Goal: Task Accomplishment & Management: Complete application form

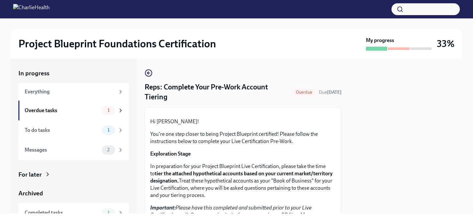
scroll to position [217, 0]
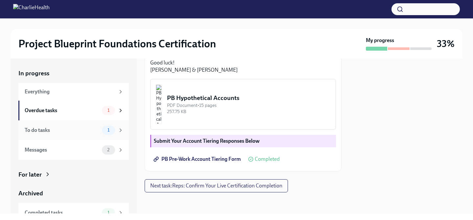
click at [73, 130] on div "To do tasks" at bounding box center [62, 130] width 75 height 7
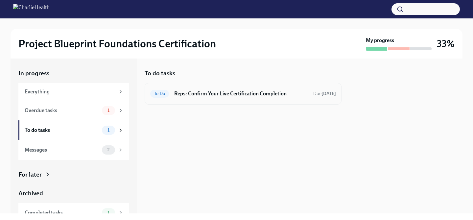
click at [234, 99] on div "To Do Reps: Confirm Your Live Certification Completion Due [DATE]" at bounding box center [243, 93] width 186 height 11
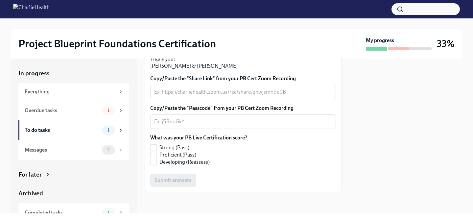
scroll to position [193, 0]
click at [231, 99] on div "x ​" at bounding box center [243, 92] width 186 height 14
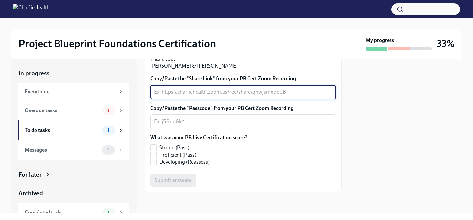
paste textarea "[URL][DOMAIN_NAME]"
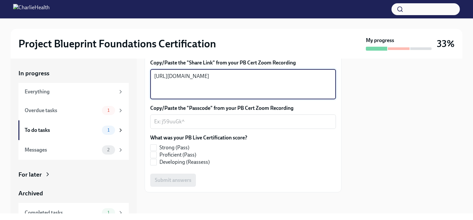
type textarea "[URL][DOMAIN_NAME]"
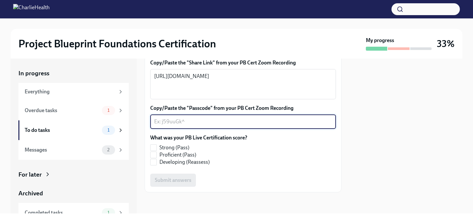
click at [200, 126] on textarea "Copy/Paste the "Passcode" from your PB Cert Zoom Recording" at bounding box center [243, 122] width 178 height 8
paste textarea "#SG66C#="
type textarea "#SG66C#="
click at [155, 151] on input "Strong (Pass)" at bounding box center [154, 148] width 6 height 6
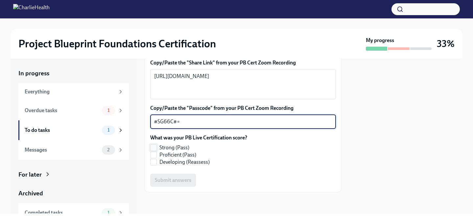
checkbox input "true"
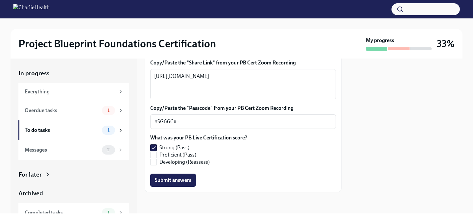
scroll to position [225, 0]
click at [182, 181] on span "Submit answers" at bounding box center [173, 180] width 36 height 7
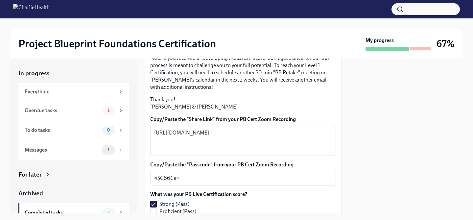
scroll to position [129, 0]
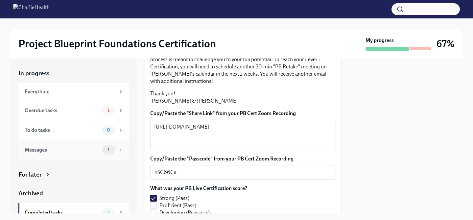
click at [60, 146] on div "Messages" at bounding box center [62, 149] width 75 height 7
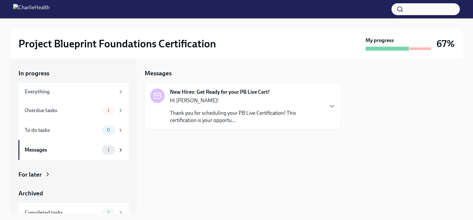
click at [179, 119] on p "Thank you for scheduling your PB Live Certification! This certification is your…" at bounding box center [246, 116] width 153 height 14
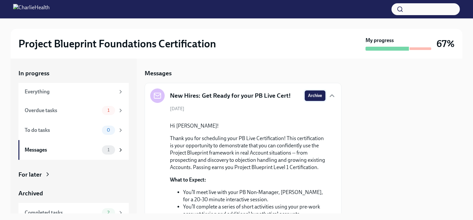
click at [317, 95] on span "Archive" at bounding box center [315, 95] width 14 height 7
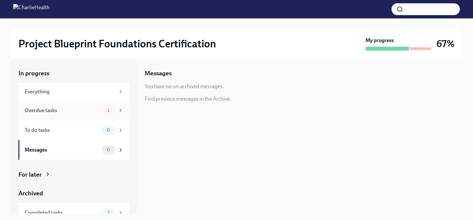
click at [81, 113] on div "Overdue tasks" at bounding box center [62, 110] width 75 height 7
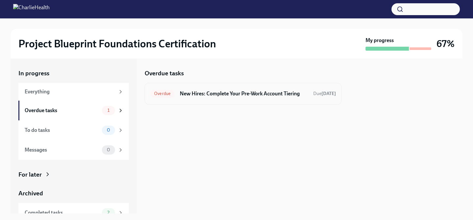
click at [175, 100] on div "Overdue New Hires: Complete Your Pre-Work Account Tiering Due [DATE]" at bounding box center [243, 94] width 197 height 22
click at [200, 95] on h6 "New Hires: Complete Your Pre-Work Account Tiering" at bounding box center [244, 93] width 128 height 7
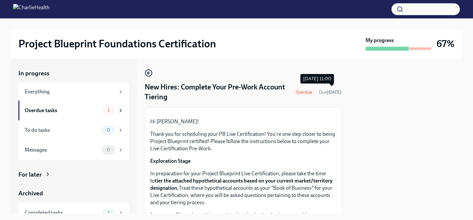
click at [332, 89] on strong "[DATE]" at bounding box center [334, 92] width 14 height 6
click at [331, 89] on span "Due [DATE]" at bounding box center [330, 92] width 23 height 6
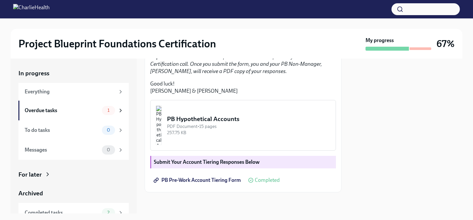
scroll to position [204, 0]
click at [247, 138] on button "PB Hypothetical Accounts PDF Document • 15 pages 257.75 KB" at bounding box center [243, 125] width 186 height 51
